Goal: Communication & Community: Answer question/provide support

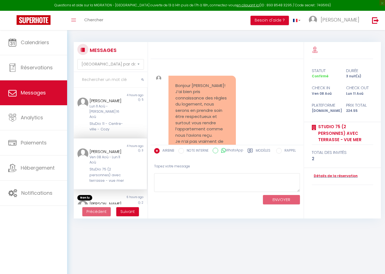
select select "message"
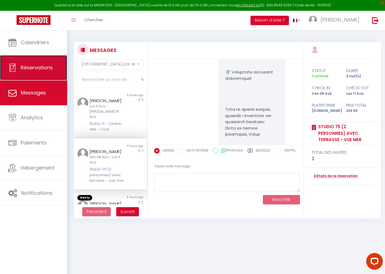
click at [38, 66] on span "Réservations" at bounding box center [37, 67] width 32 height 7
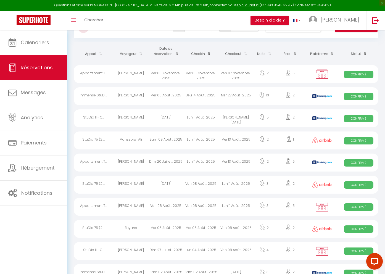
scroll to position [26, 0]
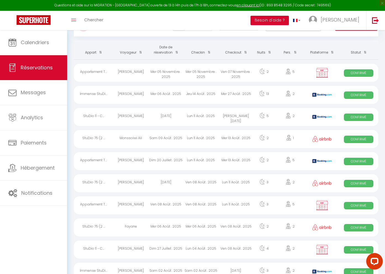
click at [132, 137] on div "Monssoiwi Ali" at bounding box center [130, 139] width 35 height 18
select select "OK"
select select "0"
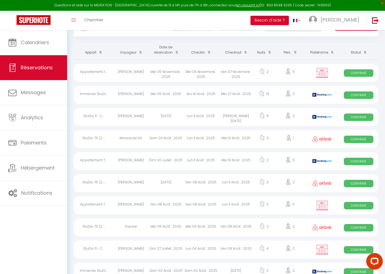
select select "1"
select select
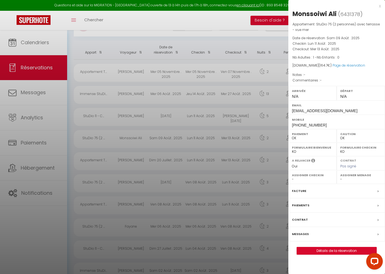
click at [305, 232] on label "Messages" at bounding box center [300, 234] width 17 height 6
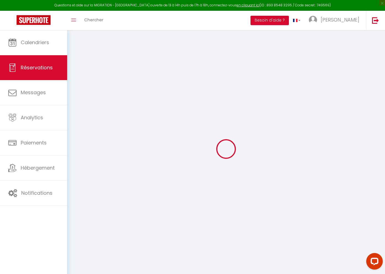
select select
checkbox input "false"
select select
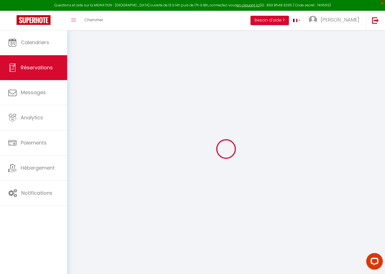
select select
checkbox input "false"
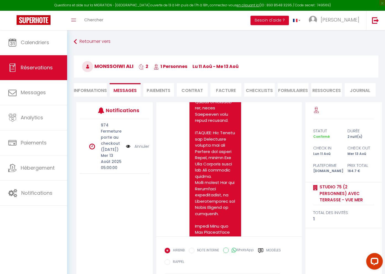
scroll to position [2, 0]
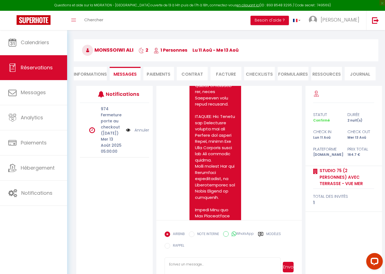
scroll to position [30, 0]
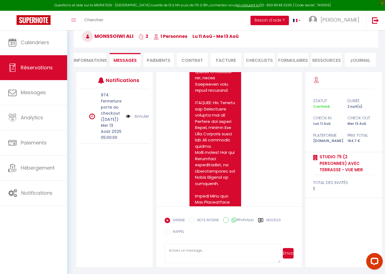
click at [261, 220] on icon at bounding box center [260, 220] width 5 height 4
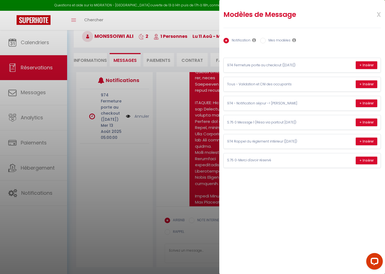
click at [264, 39] on input "Mes modèles" at bounding box center [263, 41] width 6 height 6
radio input "true"
radio input "false"
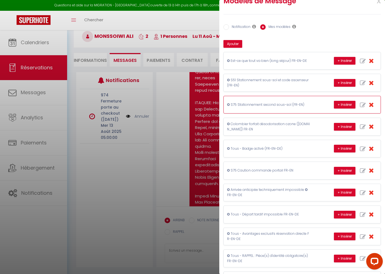
scroll to position [0, 0]
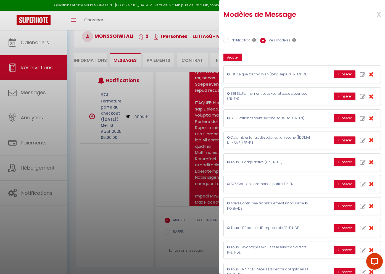
click at [171, 119] on div at bounding box center [192, 137] width 385 height 274
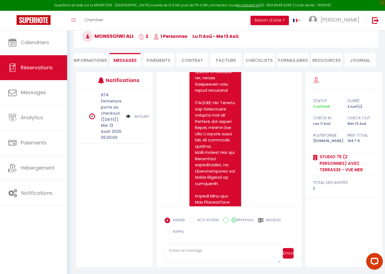
click at [214, 247] on textarea at bounding box center [222, 252] width 116 height 19
paste textarea "✪ StuDio 75, 5 rue du Maine à Sainte-Clotilde (résidence Jour d'Été) Cher(e) Le…"
click at [213, 250] on textarea at bounding box center [222, 252] width 116 height 19
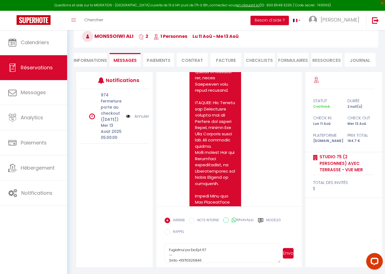
click at [112, 36] on span "Monssoiwi Ali" at bounding box center [107, 36] width 51 height 7
copy span "Monssoiwi"
click at [215, 251] on textarea at bounding box center [222, 252] width 116 height 19
paste textarea "Monssoiwi"
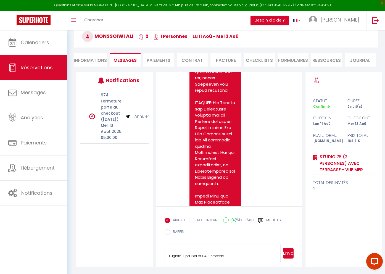
scroll to position [199, 0]
click at [168, 255] on textarea at bounding box center [222, 252] width 116 height 19
click at [169, 257] on textarea at bounding box center [222, 252] width 116 height 19
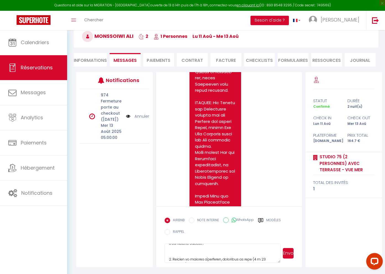
click at [169, 259] on textarea at bounding box center [222, 252] width 116 height 19
click at [169, 260] on textarea at bounding box center [222, 252] width 116 height 19
click at [169, 255] on textarea at bounding box center [222, 252] width 116 height 19
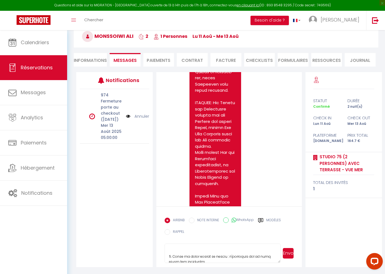
scroll to position [69, 0]
click at [169, 259] on textarea at bounding box center [222, 252] width 116 height 19
click at [169, 249] on textarea at bounding box center [222, 252] width 116 height 19
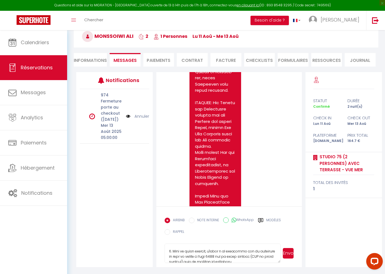
click at [169, 251] on textarea at bounding box center [222, 252] width 116 height 19
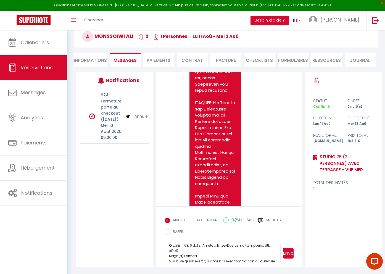
click at [186, 257] on textarea at bounding box center [222, 252] width 116 height 19
paste textarea "Monssoiwi"
click at [168, 257] on textarea at bounding box center [222, 252] width 116 height 19
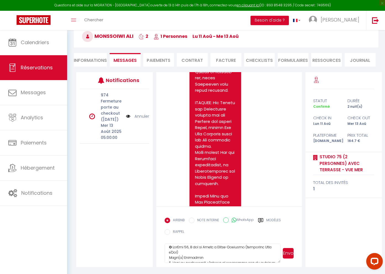
scroll to position [5, 0]
click at [169, 256] on textarea at bounding box center [222, 252] width 116 height 19
click at [168, 260] on textarea at bounding box center [222, 252] width 116 height 19
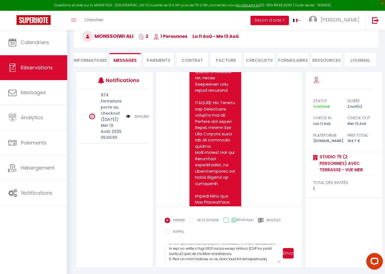
click at [169, 258] on textarea at bounding box center [222, 252] width 116 height 19
click at [169, 255] on textarea at bounding box center [222, 252] width 116 height 19
click at [169, 253] on textarea at bounding box center [222, 252] width 116 height 19
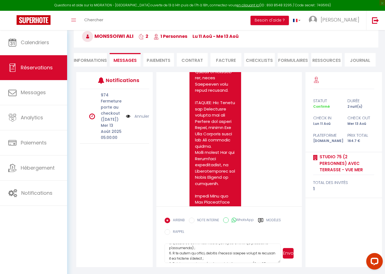
scroll to position [91, 0]
click at [168, 253] on textarea at bounding box center [222, 252] width 116 height 19
click at [168, 252] on textarea at bounding box center [222, 252] width 116 height 19
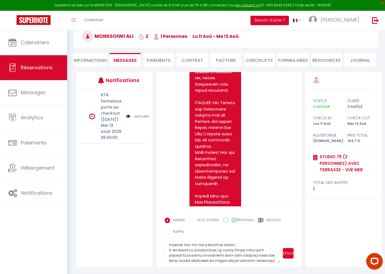
click at [169, 251] on textarea at bounding box center [222, 252] width 116 height 19
click at [169, 253] on textarea at bounding box center [222, 252] width 116 height 19
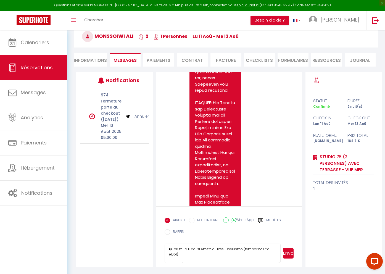
click at [184, 253] on textarea at bounding box center [222, 252] width 116 height 19
click at [171, 249] on textarea at bounding box center [222, 252] width 116 height 19
drag, startPoint x: 204, startPoint y: 248, endPoint x: 186, endPoint y: 249, distance: 17.4
click at [186, 249] on textarea at bounding box center [222, 252] width 116 height 19
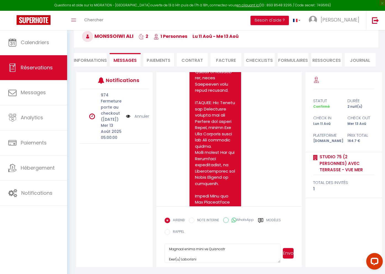
scroll to position [18, 0]
click at [181, 259] on textarea at bounding box center [222, 252] width 116 height 19
click at [198, 248] on textarea at bounding box center [222, 252] width 116 height 19
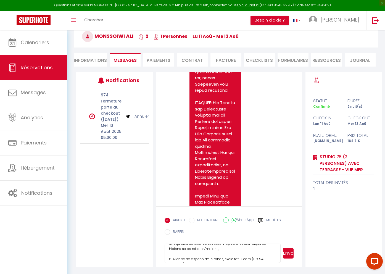
click at [210, 249] on textarea at bounding box center [222, 252] width 116 height 19
click at [210, 251] on textarea at bounding box center [222, 252] width 116 height 19
type textarea "✪ StuDio 75, 5 rue du Maine à Sainte-Clotilde (résidence Jour d'Été) Comment en…"
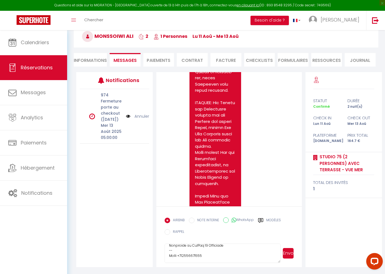
click at [289, 252] on button "Envoyer" at bounding box center [288, 253] width 11 height 10
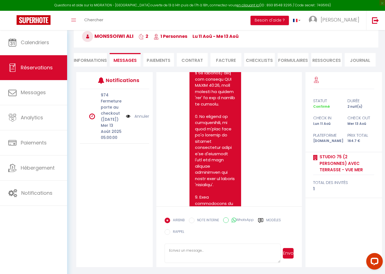
scroll to position [4187, 0]
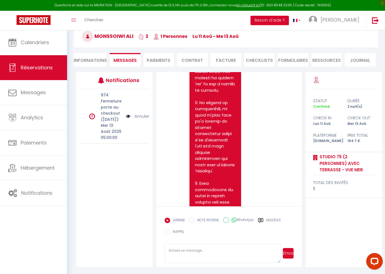
click at [195, 248] on textarea at bounding box center [222, 252] width 116 height 19
paste textarea "Porte de l'appartement - Code d'ouverture valide à partir de 16 heures Bonjour …"
drag, startPoint x: 249, startPoint y: 260, endPoint x: 248, endPoint y: 247, distance: 13.0
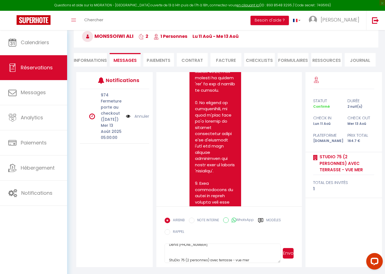
click at [248, 247] on textarea "Porte de l'appartement - Code d'ouverture valide à partir de 16 heures Bonjour …" at bounding box center [222, 252] width 116 height 19
click at [241, 251] on textarea "Porte de l'appartement - Code d'ouverture valide à partir de 16 heures Bonjour …" at bounding box center [222, 252] width 116 height 19
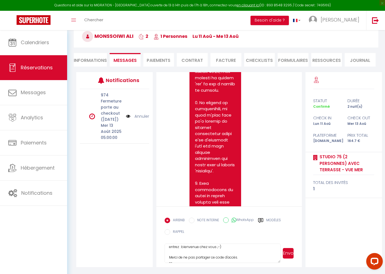
click at [168, 257] on textarea "Porte de l'appartement - Code d'ouverture valide à partir de 16 heures Bonjour …" at bounding box center [222, 252] width 116 height 19
click at [169, 256] on textarea "Porte de l'appartement - Code d'ouverture valide à partir de 16 heures Bonjour …" at bounding box center [222, 252] width 116 height 19
drag, startPoint x: 214, startPoint y: 257, endPoint x: 222, endPoint y: 257, distance: 7.5
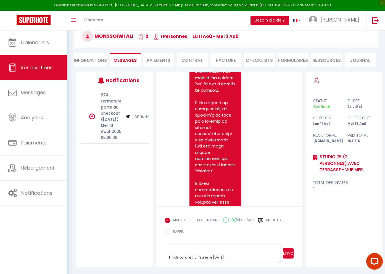
click at [222, 257] on textarea "Porte de l'appartement - Code d'ouverture valide à partir de 16 heures Bonjour …" at bounding box center [222, 252] width 116 height 19
click at [168, 256] on textarea "Porte de l'appartement - Code d'ouverture valide à partir de 16 heures Bonjour …" at bounding box center [222, 252] width 116 height 19
drag, startPoint x: 227, startPoint y: 246, endPoint x: 220, endPoint y: 247, distance: 7.2
click at [220, 247] on textarea "Porte de l'appartement - Code d'ouverture valide à partir de 16 heures Bonjour …" at bounding box center [222, 252] width 116 height 19
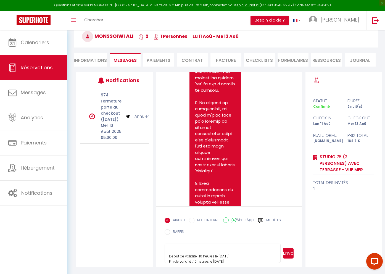
scroll to position [61, 0]
click at [168, 257] on textarea "Porte de l'appartement - Code d'ouverture valide à partir de 16 heures Bonjour …" at bounding box center [222, 252] width 116 height 19
type textarea "Porte de l'appartement - Code d'ouverture valide à partir de 16 heures Bonjour …"
click at [91, 58] on li "Informations" at bounding box center [90, 60] width 33 height 14
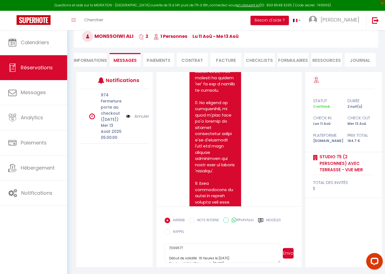
select select
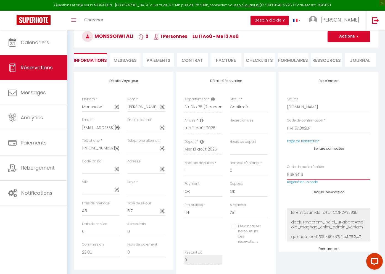
click at [295, 174] on input "9685416" at bounding box center [328, 174] width 83 height 10
click at [352, 155] on div "Serrure connectée Code de porte d'entrée 9685416 Regénérer un code" at bounding box center [328, 169] width 83 height 44
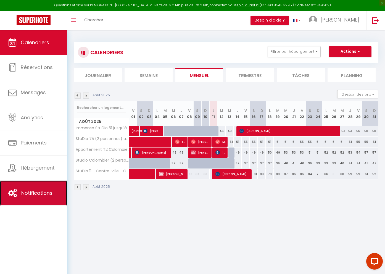
click at [40, 190] on span "Notifications" at bounding box center [36, 192] width 31 height 7
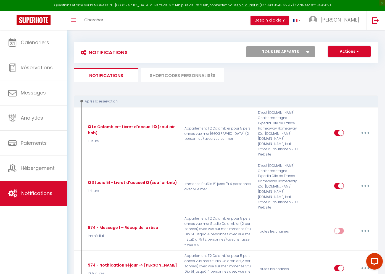
click at [353, 50] on button "Actions" at bounding box center [349, 51] width 42 height 11
click at [349, 63] on link "Nouvelle Notification" at bounding box center [341, 63] width 57 height 7
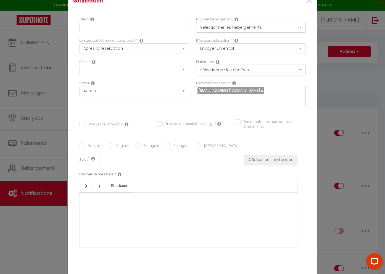
select select "Immédiat"
select select
checkbox input "false"
radio input "true"
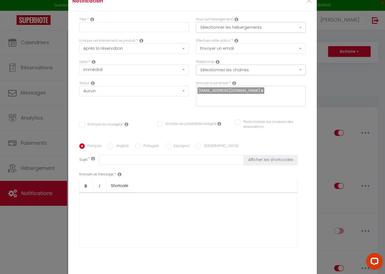
click at [160, 193] on div at bounding box center [188, 219] width 218 height 55
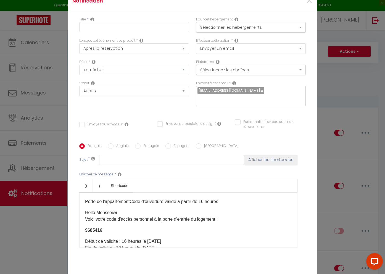
click at [131, 199] on p "Porte de l'appartementCode d'ouverture valide à partir de 16 heures" at bounding box center [188, 201] width 206 height 7
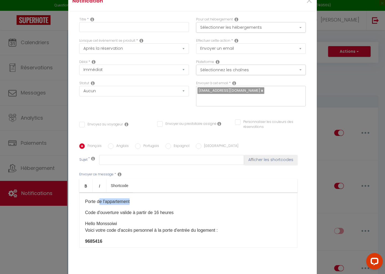
drag, startPoint x: 130, startPoint y: 198, endPoint x: 100, endPoint y: 198, distance: 30.1
click at [100, 198] on p "Porte de l'appartement" at bounding box center [188, 201] width 206 height 7
click at [107, 220] on p "Hello Monssoiwi Voici votre code d'accès personnel à la porte d'entrée du logem…" at bounding box center [188, 226] width 206 height 13
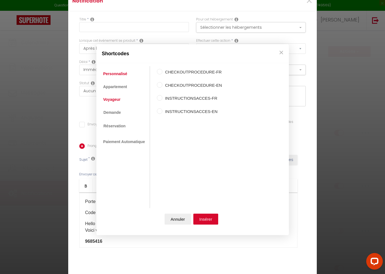
click at [108, 98] on link "Voyageur" at bounding box center [111, 99] width 23 height 10
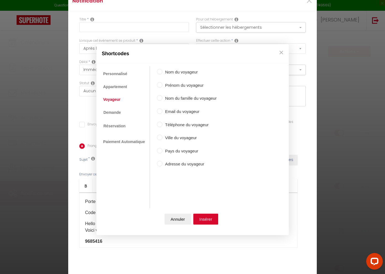
click at [183, 84] on label "Prénom du voyageur" at bounding box center [189, 85] width 54 height 7
click at [162, 84] on input "Prénom du voyageur" at bounding box center [160, 85] width 6 height 6
radio input "true"
click at [210, 219] on button "Insérer" at bounding box center [205, 219] width 25 height 11
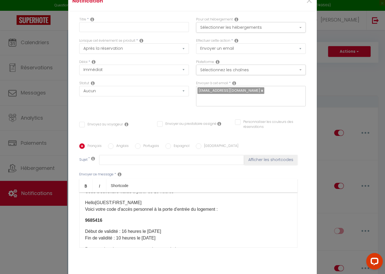
scroll to position [22, 0]
click at [94, 217] on b "9685416" at bounding box center [93, 219] width 17 height 5
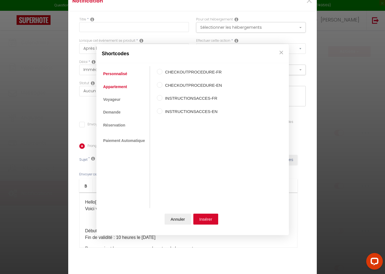
click at [112, 86] on link "Appartement" at bounding box center [114, 87] width 29 height 10
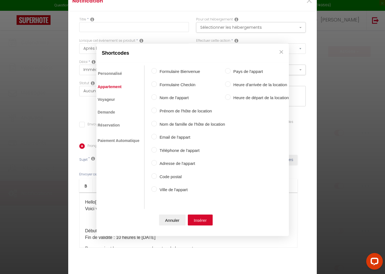
scroll to position [0, 0]
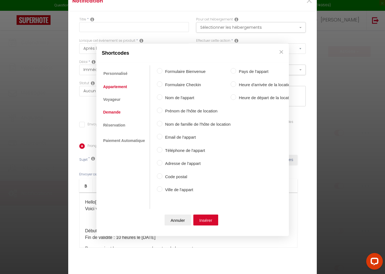
click at [111, 111] on link "Demande" at bounding box center [111, 112] width 23 height 10
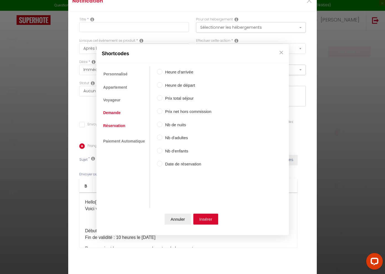
click at [115, 125] on link "Réservation" at bounding box center [114, 126] width 28 height 10
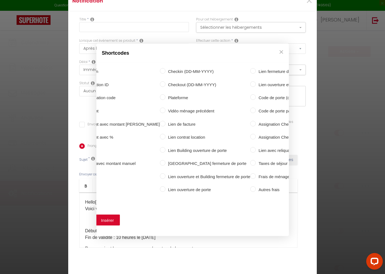
scroll to position [0, 130]
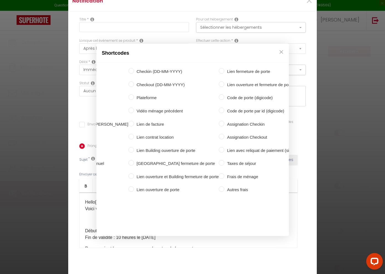
click at [219, 110] on input "Code de porte par id (digicode)" at bounding box center [222, 111] width 6 height 6
radio input "true"
click at [297, 127] on div "Shortcodes Personnalisé Appartement Voyageur Demande Réservation Lien De Paieme…" at bounding box center [192, 137] width 385 height 274
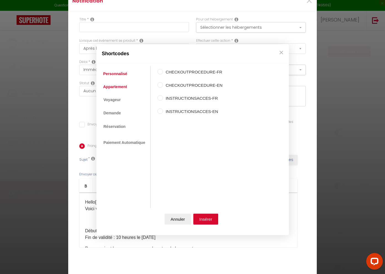
click at [110, 87] on link "Appartement" at bounding box center [114, 87] width 29 height 10
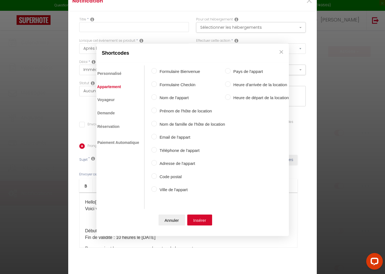
scroll to position [0, 0]
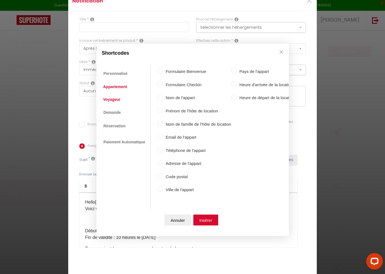
click at [111, 98] on link "Voyageur" at bounding box center [111, 99] width 23 height 10
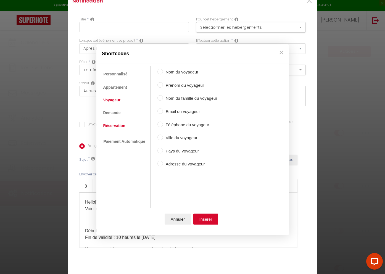
click at [113, 124] on link "Réservation" at bounding box center [114, 126] width 28 height 10
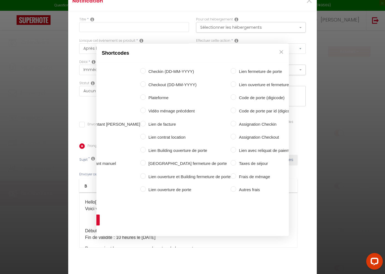
scroll to position [0, 119]
click at [140, 188] on input "Lien ouverture de porte" at bounding box center [143, 189] width 6 height 6
radio input "true"
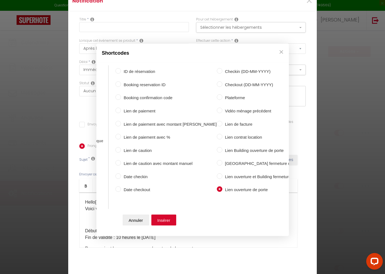
scroll to position [0, 0]
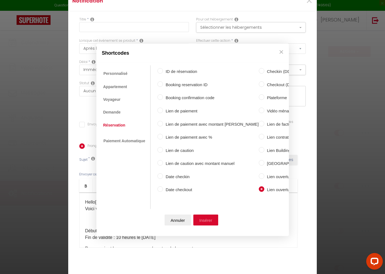
click at [203, 217] on button "Insérer" at bounding box center [205, 219] width 25 height 11
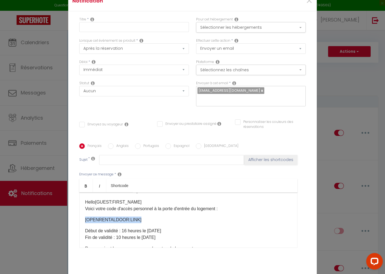
drag, startPoint x: 138, startPoint y: 215, endPoint x: 83, endPoint y: 214, distance: 54.6
click at [84, 215] on div "Porte du logement Code d'ouverture valide à partir de 16 heures Hello [GUEST:FI…" at bounding box center [188, 219] width 218 height 55
click at [228, 216] on p "[RENTALDOOR:CODE] ​ ​" at bounding box center [188, 219] width 206 height 7
click at [98, 216] on p "[RENTALDOOR:CODE] ​ ​" at bounding box center [188, 219] width 206 height 7
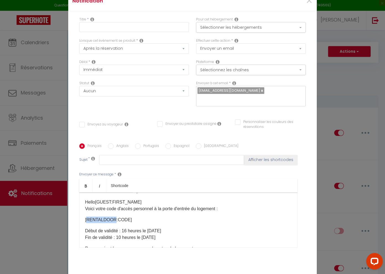
click at [98, 216] on p "[RENTALDOOR:CODE] ​ ​" at bounding box center [188, 219] width 206 height 7
click at [152, 216] on p "[RENTALDOOR:CODE] ​ ​" at bounding box center [188, 219] width 206 height 7
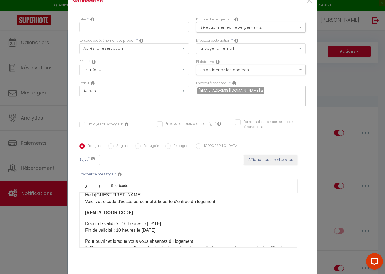
scroll to position [27, 0]
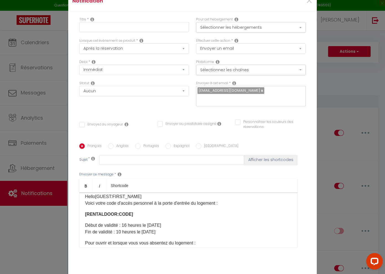
drag, startPoint x: 124, startPoint y: 222, endPoint x: 170, endPoint y: 222, distance: 46.1
click at [170, 222] on p "Début de validité : 16 heures le 11-08-2025 Fin de validité : 10 heures le 13-0…" at bounding box center [188, 228] width 206 height 13
drag, startPoint x: 85, startPoint y: 222, endPoint x: 166, endPoint y: 228, distance: 81.1
click at [166, 228] on p "Début de validité : Fin de validité : 10 heures le 13-08-2025" at bounding box center [188, 228] width 206 height 13
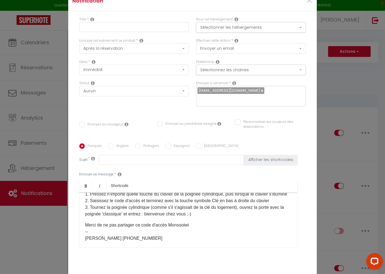
scroll to position [91, 0]
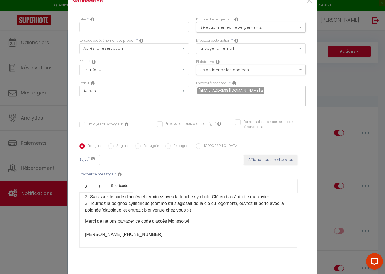
click at [174, 224] on p "Merci de ne pas partager ce code d'accès Monssoiwi -- Denis +262 692 614197" at bounding box center [188, 228] width 206 height 20
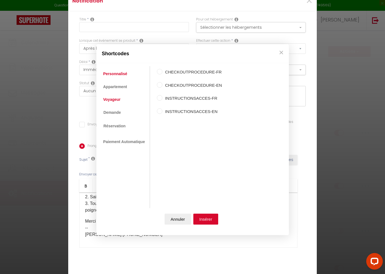
click at [108, 98] on link "Voyageur" at bounding box center [111, 99] width 23 height 10
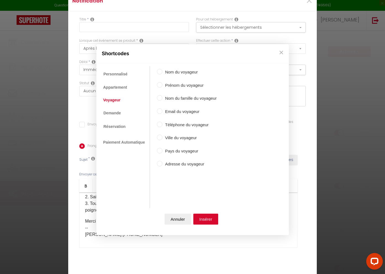
click at [175, 84] on label "Prénom du voyageur" at bounding box center [189, 85] width 54 height 7
click at [162, 84] on input "Prénom du voyageur" at bounding box center [160, 85] width 6 height 6
radio input "true"
click at [208, 217] on button "Insérer" at bounding box center [205, 219] width 25 height 11
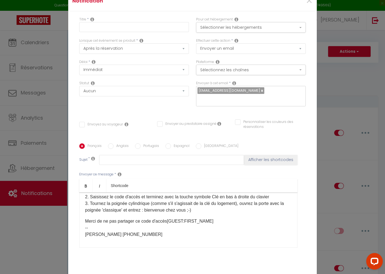
scroll to position [0, 0]
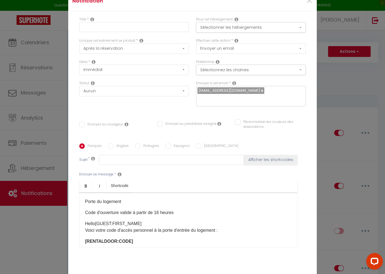
click at [152, 231] on div "Porte du logement Code d'ouverture valide à partir de 16 heures Hello [GUEST:FI…" at bounding box center [188, 219] width 218 height 55
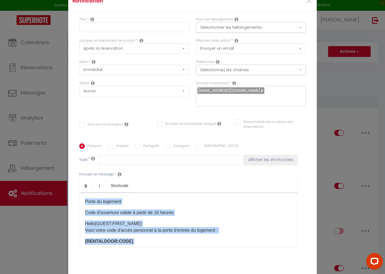
copy div "Porte du logement Code d'ouverture valide à partir de 16 heures Hello [GUEST:FI…"
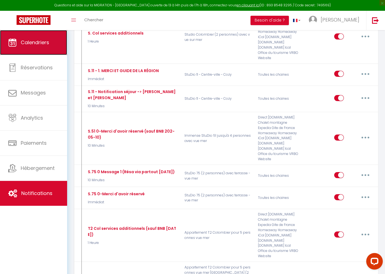
click at [35, 41] on span "Calendriers" at bounding box center [35, 42] width 28 height 7
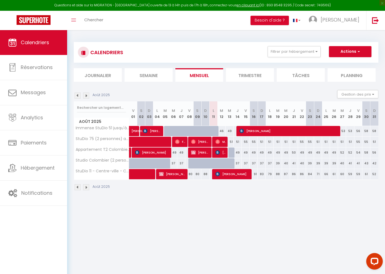
click at [78, 95] on img at bounding box center [78, 95] width 6 height 6
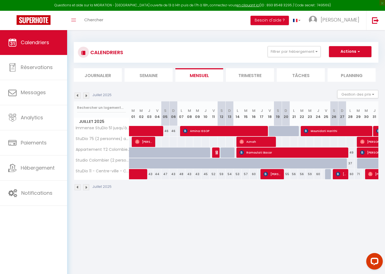
click at [78, 95] on img at bounding box center [78, 95] width 6 height 6
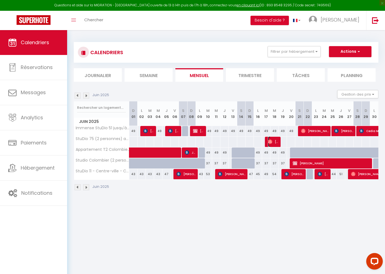
click at [277, 141] on span "[PERSON_NAME]" at bounding box center [273, 141] width 11 height 10
select select "OK"
select select "0"
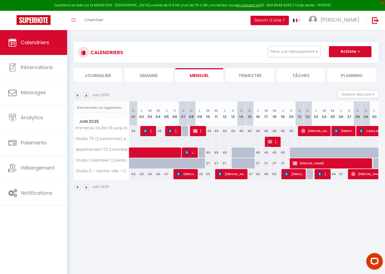
select select "1"
select select
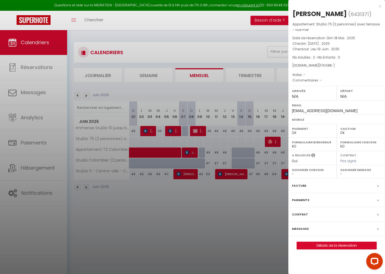
click at [300, 227] on label "Messages" at bounding box center [300, 229] width 17 height 6
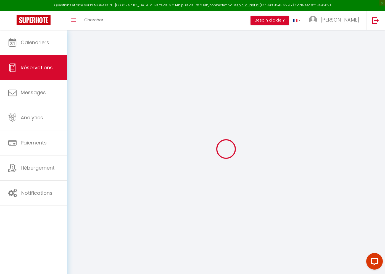
select select
checkbox input "false"
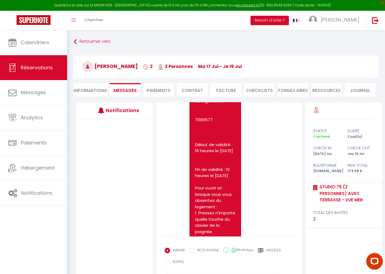
scroll to position [2999, 0]
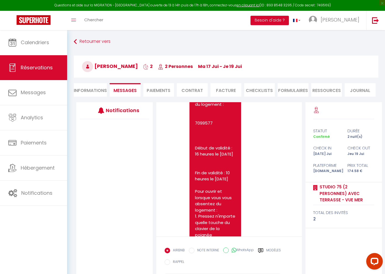
drag, startPoint x: 195, startPoint y: 130, endPoint x: 214, endPoint y: 184, distance: 57.3
click at [214, 184] on pre "Porte de l'appartement - Code d'ouverture valide à partir de 16 heures Bonjour …" at bounding box center [215, 232] width 41 height 410
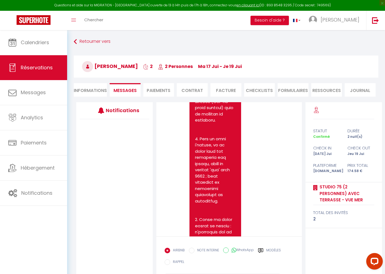
scroll to position [2414, 0]
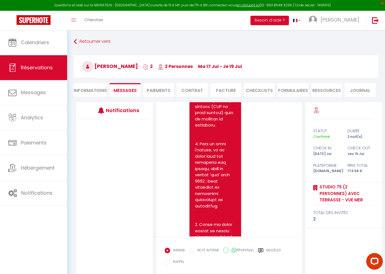
drag, startPoint x: 195, startPoint y: 144, endPoint x: 217, endPoint y: 200, distance: 60.5
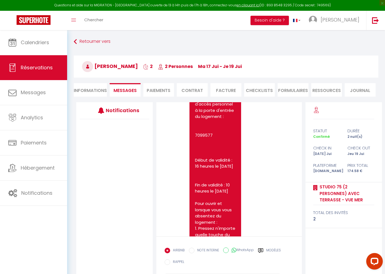
scroll to position [2988, 0]
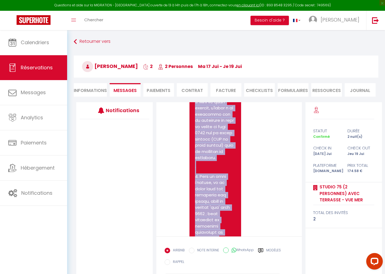
scroll to position [2377, 0]
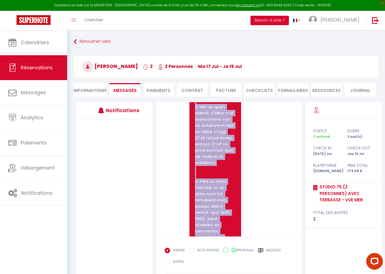
copy pre "✪ LorEmi 14, 5 dol si Ametc a Elitse-Doeiusmo (temporinc Utla e'Dol) Magn(a) En…"
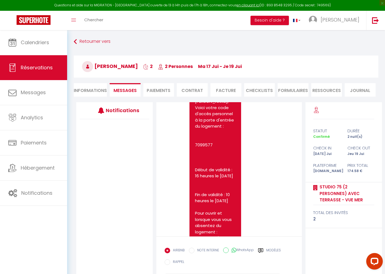
scroll to position [2981, 0]
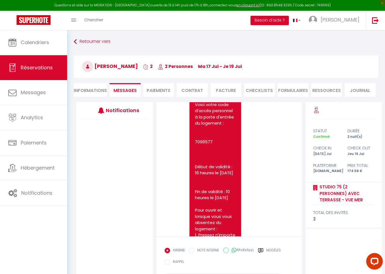
drag, startPoint x: 195, startPoint y: 148, endPoint x: 218, endPoint y: 192, distance: 50.0
click at [218, 192] on pre "Porte de l'appartement - Code d'ouverture valide à partir de 16 heures Bonjour …" at bounding box center [215, 251] width 41 height 410
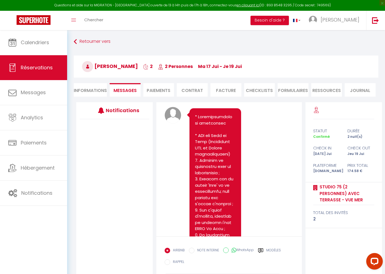
scroll to position [3348, 0]
copy pre "Porte de l'appartement - Code d'ouverture valide à partir de 16 heures Bonjour …"
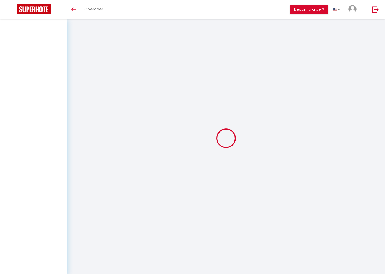
select select
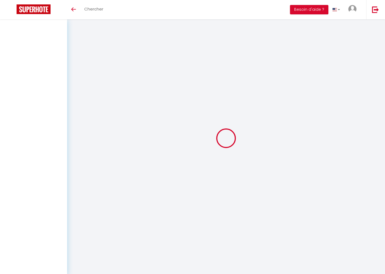
select select
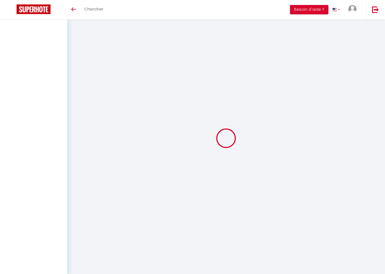
checkbox input "false"
select select
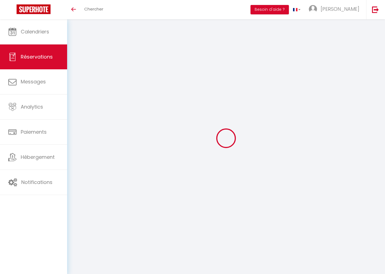
select select
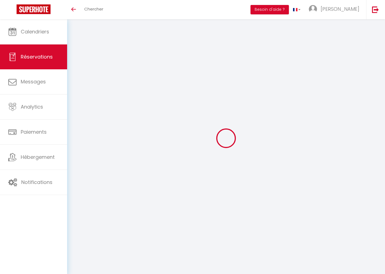
select select
checkbox input "false"
type input "Monssoiwi"
type input "Ali"
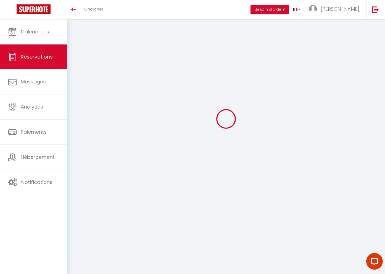
type input "[EMAIL_ADDRESS][DOMAIN_NAME]"
type input "[PHONE_NUMBER]"
select select
type input "23.85"
select select "75310"
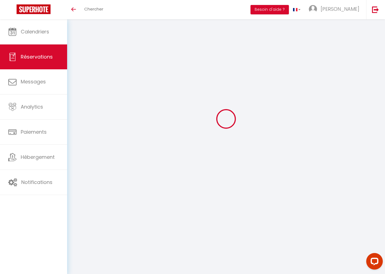
select select "1"
select select
type input "1"
select select "12"
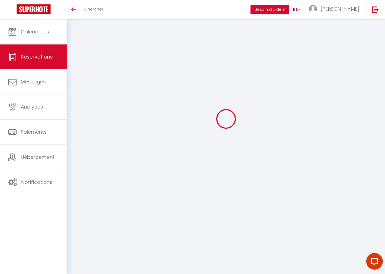
select select
type input "114"
checkbox input "false"
type input "0"
select select "1"
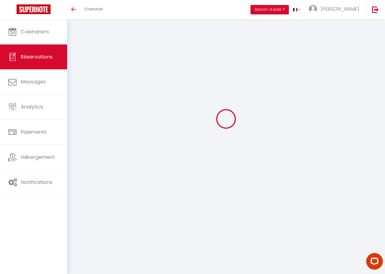
type input "0"
select select
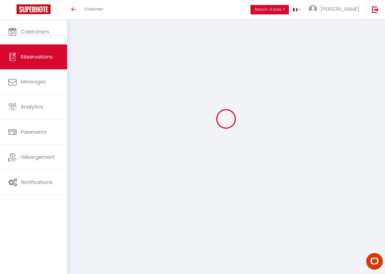
select select
checkbox input "false"
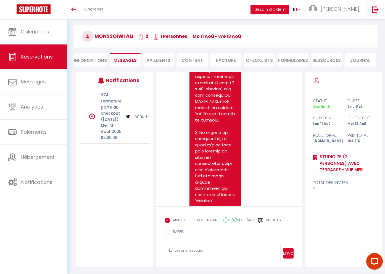
scroll to position [4187, 0]
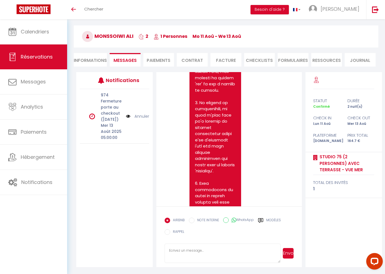
click at [104, 36] on span "Monssoiwi Ali" at bounding box center [107, 36] width 51 height 7
copy span "Monssoiwi"
click at [207, 250] on textarea at bounding box center [222, 252] width 116 height 19
paste textarea "Porte de l'appartementCode d'ouverture valide à partir de 16 heures Hello Monss…"
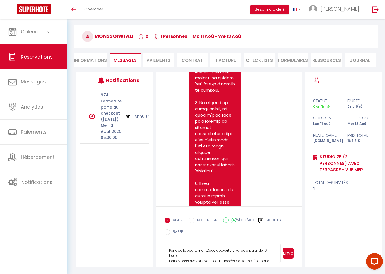
scroll to position [68, 0]
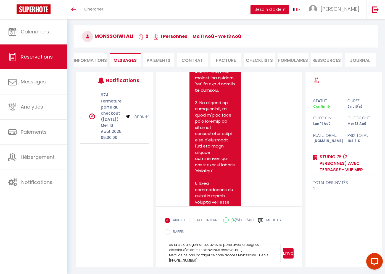
click at [257, 255] on textarea "Porte de l'appartementCode d'ouverture valide à partir de 16 heures Hello Monss…" at bounding box center [222, 252] width 116 height 19
click at [172, 260] on textarea "Porte de l'appartementCode d'ouverture valide à partir de 16 heures Hello Monss…" at bounding box center [222, 252] width 116 height 19
click at [211, 255] on textarea "Porte de l'appartementCode d'ouverture valide à partir de 16 heures Hello Monss…" at bounding box center [222, 252] width 116 height 19
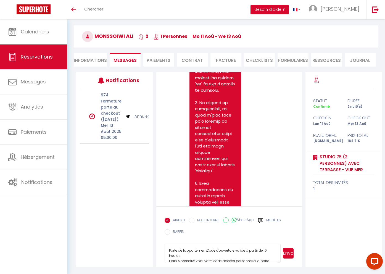
click at [207, 251] on textarea "Porte de l'appartementCode d'ouverture valide à partir de 16 heures Hello Monss…" at bounding box center [222, 252] width 116 height 19
click at [242, 249] on textarea "Porte de l'appartement Code d'ouverture valide à partir de 16 heures Hello Mons…" at bounding box center [222, 252] width 116 height 19
click at [195, 250] on textarea "Porte de l'appartement Code d'ouverture valide à partir de 16 heures Hello Mons…" at bounding box center [222, 252] width 116 height 19
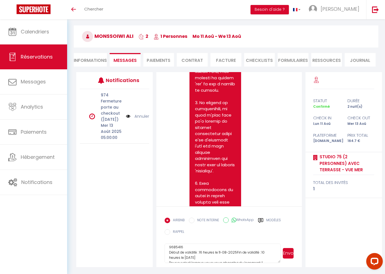
scroll to position [28, 0]
click at [169, 253] on textarea "Porte de l'appartement Code d'ouverture valide à partir de 16 heures Hello Mons…" at bounding box center [222, 252] width 116 height 19
click at [169, 258] on textarea "Porte de l'appartement Code d'ouverture valide à partir de 16 heures Hello Mons…" at bounding box center [222, 252] width 116 height 19
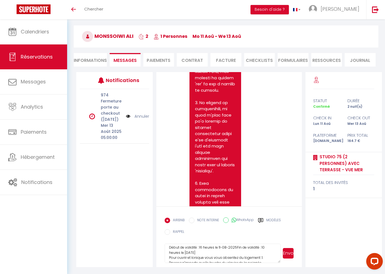
click at [236, 247] on textarea "Porte de l'appartement Code d'ouverture valide à partir de 16 heures Hello Mons…" at bounding box center [222, 252] width 116 height 19
click at [232, 248] on textarea "Porte de l'appartement Code d'ouverture valide à partir de 16 heures Hello Mons…" at bounding box center [222, 252] width 116 height 19
click at [260, 251] on textarea "Porte de l'appartement Code d'ouverture valide à partir de 16 heures Hello Mons…" at bounding box center [222, 252] width 116 height 19
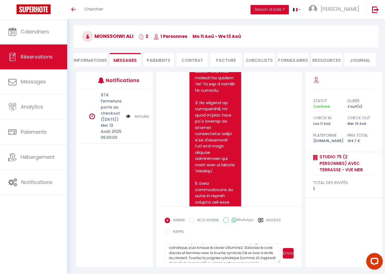
scroll to position [80, 0]
click at [240, 249] on textarea "Porte de l'appartement Code d'ouverture valide à partir de 16 heures Hello Mons…" at bounding box center [222, 252] width 116 height 19
click at [217, 251] on textarea "Porte de l'appartement Code d'ouverture valide à partir de 16 heures Hello Mons…" at bounding box center [222, 252] width 116 height 19
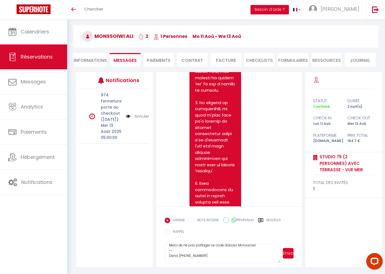
type textarea "Porte de l'appartement Code d'ouverture valide à partir de 16 heures Hello Mons…"
click at [287, 254] on button "Envoyer" at bounding box center [288, 253] width 11 height 10
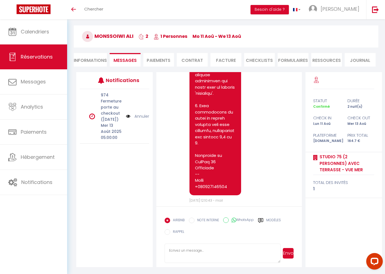
scroll to position [4272, 0]
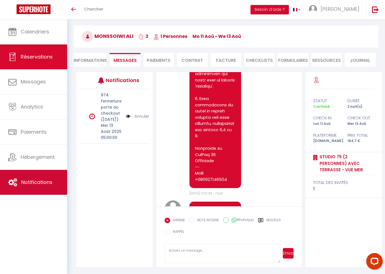
click at [31, 180] on span "Notifications" at bounding box center [36, 182] width 31 height 7
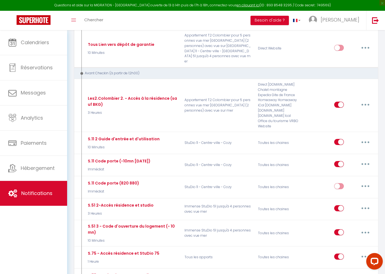
scroll to position [919, 0]
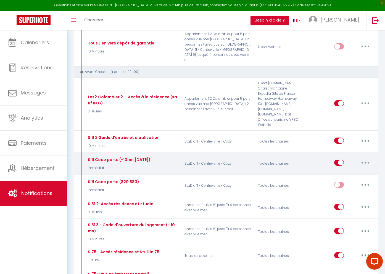
click at [367, 158] on button "button" at bounding box center [364, 162] width 15 height 9
click at [347, 171] on link "Editer" at bounding box center [350, 175] width 41 height 9
type input "S.11 Code porte (-10mn [DATE])"
select select "Immédiat"
select select
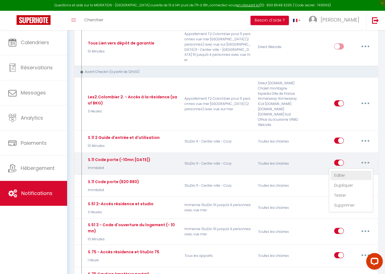
checkbox input "true"
checkbox input "false"
radio input "true"
type input "Code serrure - porte du logement [RENTALDOOR:CODE]"
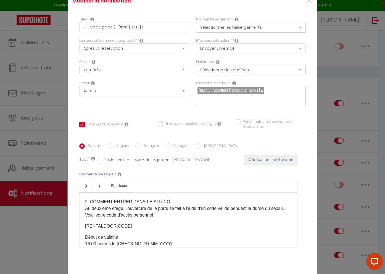
scroll to position [46, 0]
drag, startPoint x: 130, startPoint y: 222, endPoint x: 79, endPoint y: 221, distance: 51.0
click at [79, 221] on div "StuDio 11 - Code d'ouverture Bonjour [GUEST:FIRST_NAME], 1. COMMENT ENTRER DANS…" at bounding box center [188, 219] width 218 height 55
copy p "[RENTALDOOR:CODE]"
click at [242, 175] on div "Envoyer ce message * Bold Italic Shortcode Rich text editor StuDio 11 - Code d'…" at bounding box center [192, 210] width 226 height 90
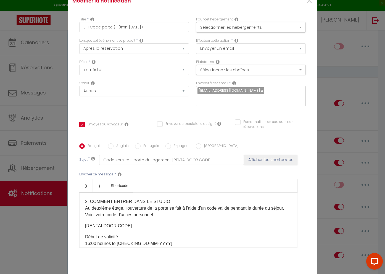
scroll to position [50, 0]
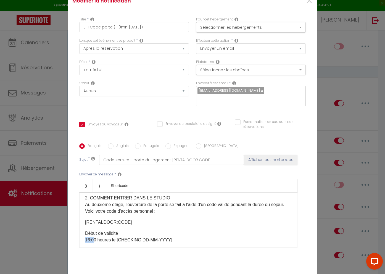
drag, startPoint x: 85, startPoint y: 236, endPoint x: 93, endPoint y: 236, distance: 7.5
click at [93, 236] on p "Début de validité 16:00 heures le [CHECKING:DD-MM-YYYY]" at bounding box center [188, 236] width 206 height 13
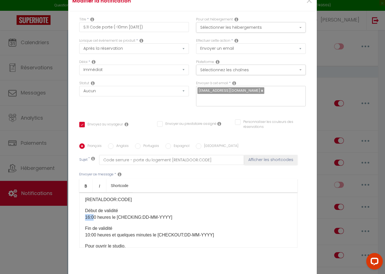
scroll to position [74, 0]
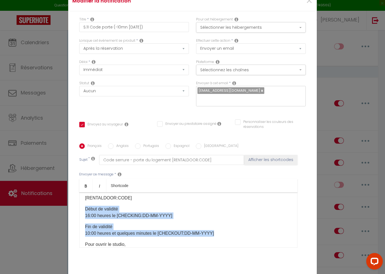
drag, startPoint x: 85, startPoint y: 206, endPoint x: 211, endPoint y: 230, distance: 127.9
click at [211, 230] on div "StuDio 11 - Code d'ouverture Bonjour [GUEST:FIRST_NAME], 1. COMMENT ENTRER DANS…" at bounding box center [188, 219] width 218 height 55
copy div "Début de validité 16:00 heures le [CHECKING:DD-MM-YYYY] Fin de validité 10:00 h…"
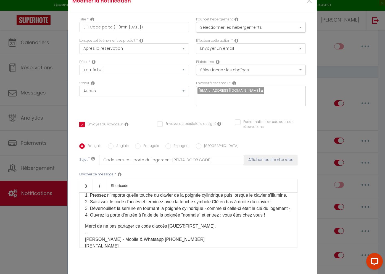
scroll to position [143, 0]
